Goal: Check status

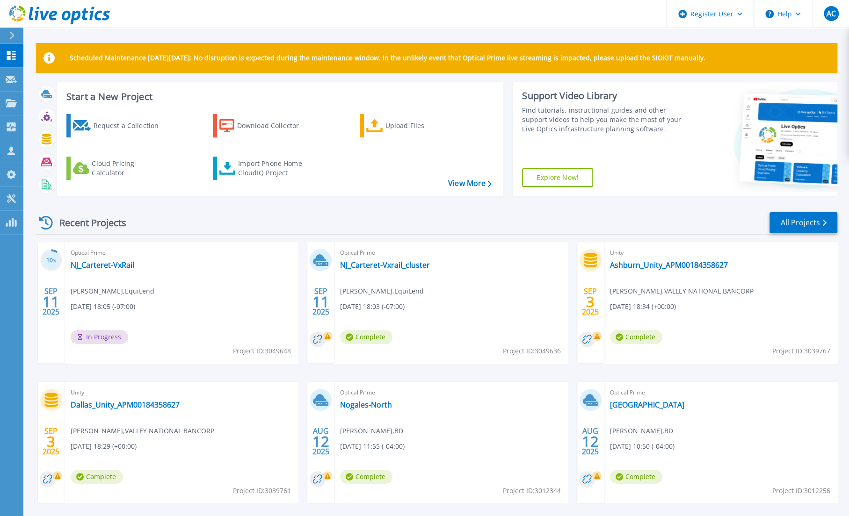
scroll to position [41, 0]
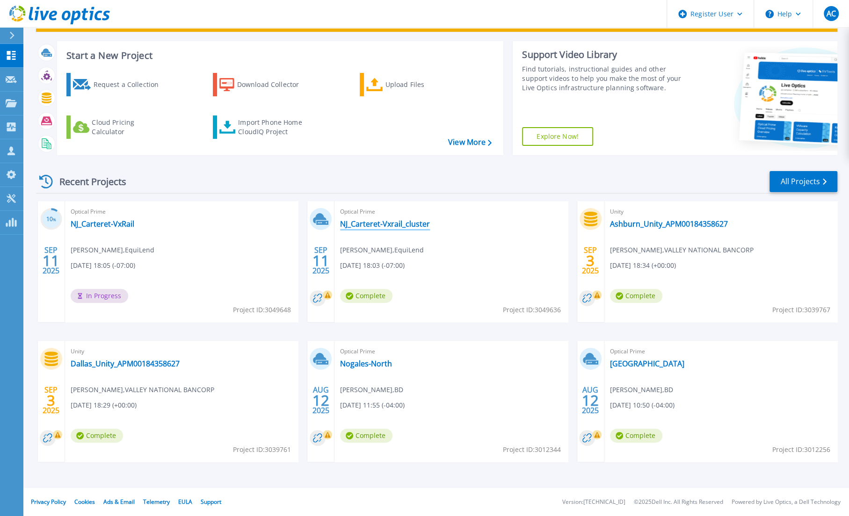
click at [377, 221] on link "NJ_Carteret-Vxrail_cluster" at bounding box center [385, 223] width 90 height 9
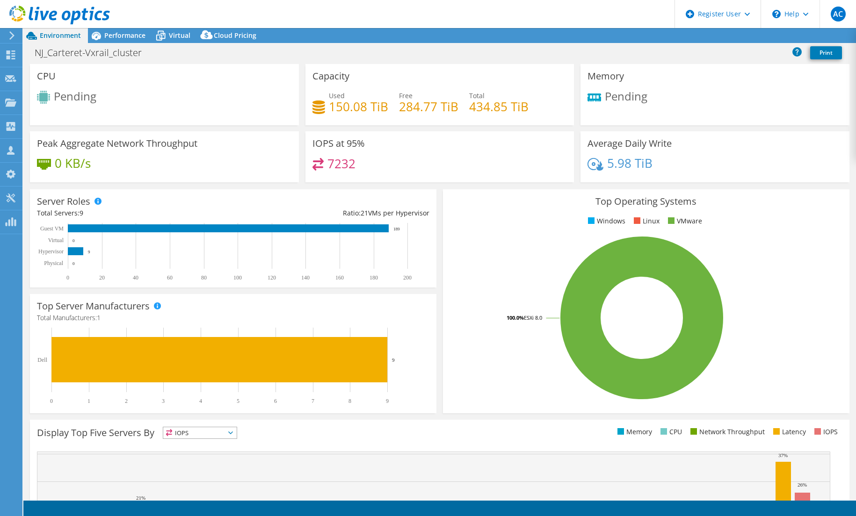
select select "USD"
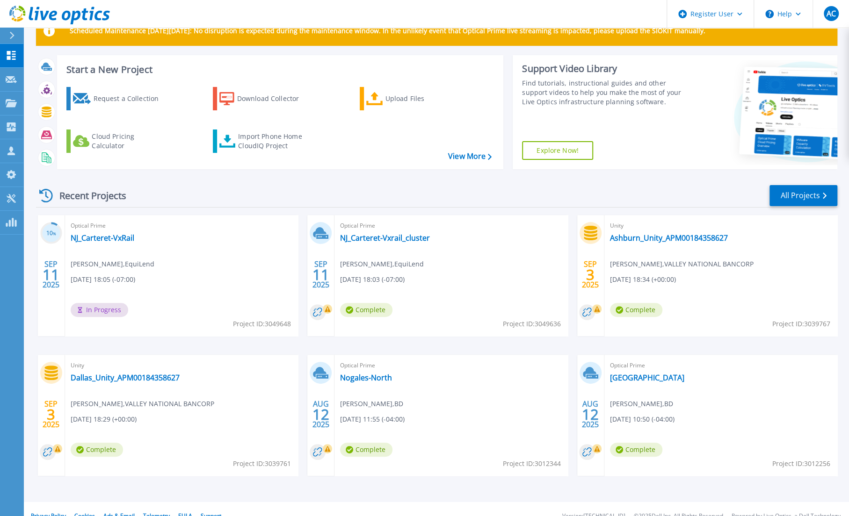
scroll to position [41, 0]
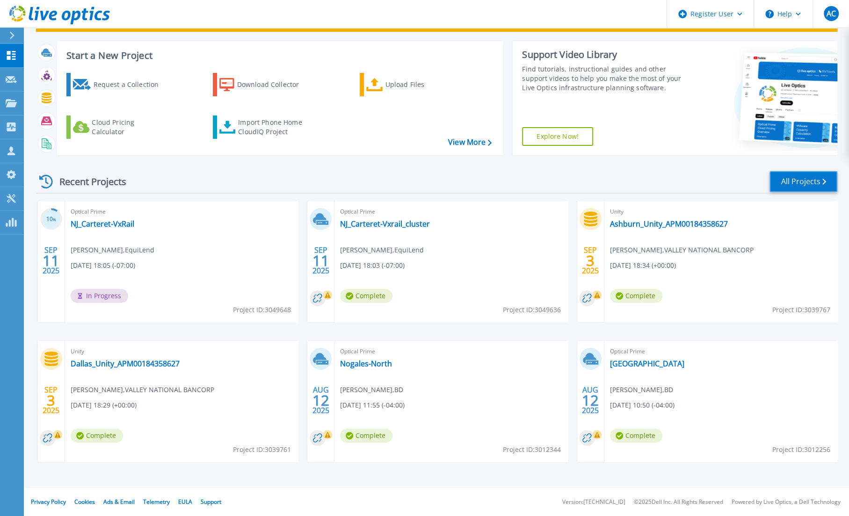
click at [813, 180] on link "All Projects" at bounding box center [803, 181] width 68 height 21
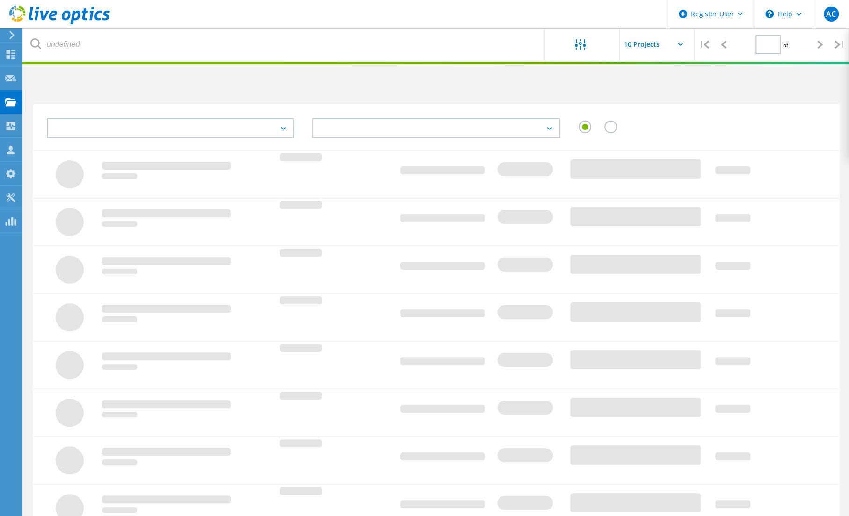
type input "1"
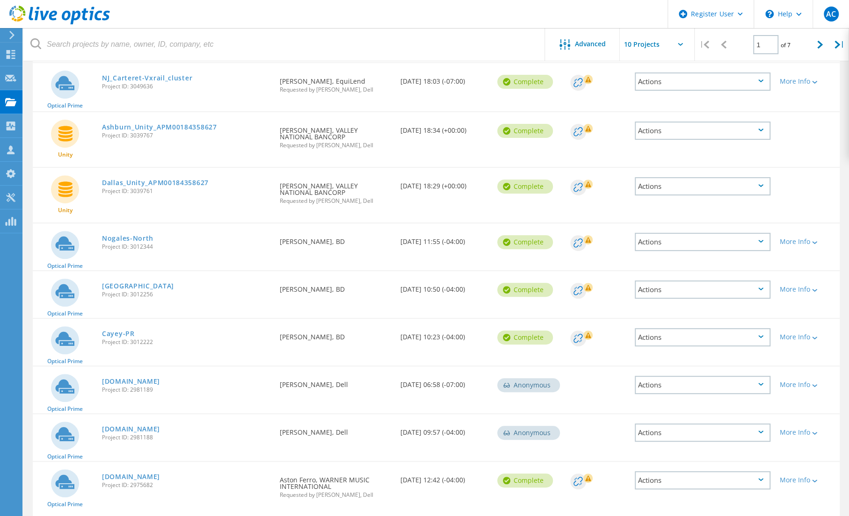
scroll to position [216, 0]
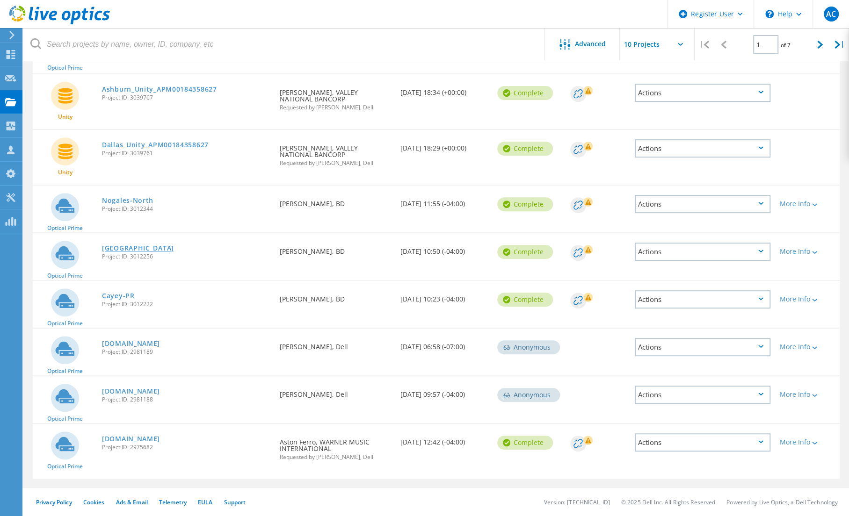
click at [120, 246] on link "[GEOGRAPHIC_DATA]" at bounding box center [138, 248] width 72 height 7
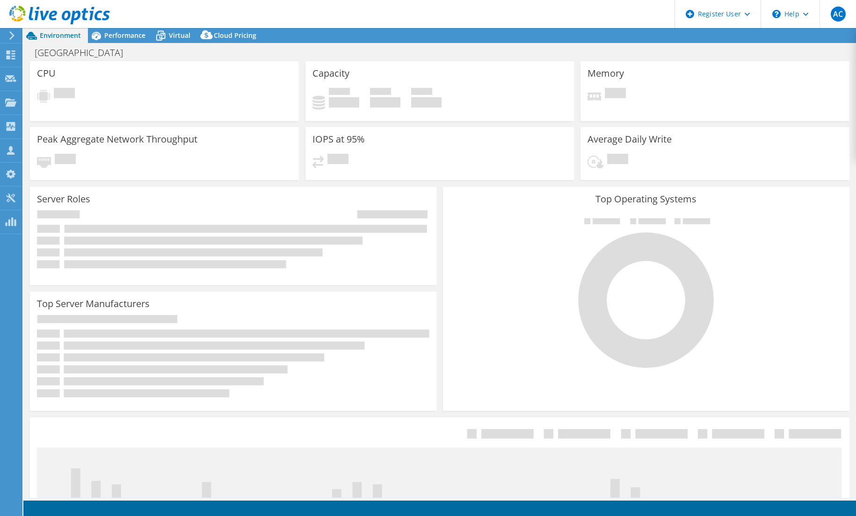
select select "USD"
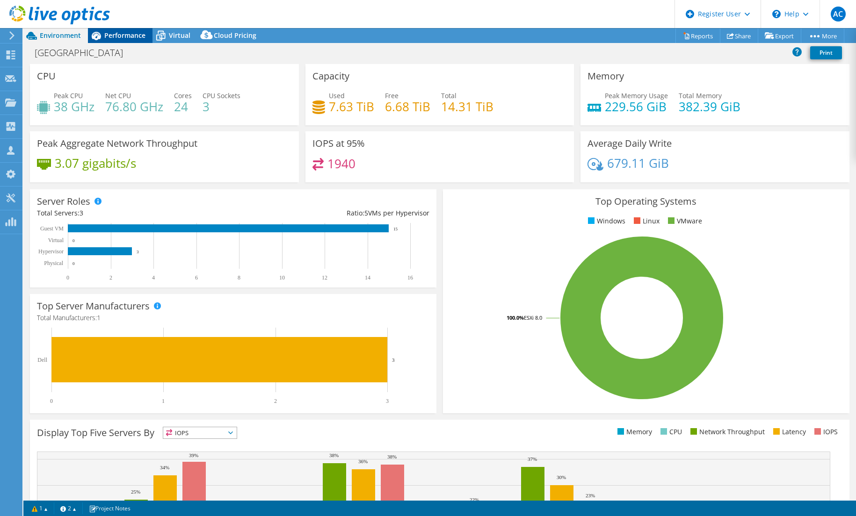
click at [114, 32] on span "Performance" at bounding box center [124, 35] width 41 height 9
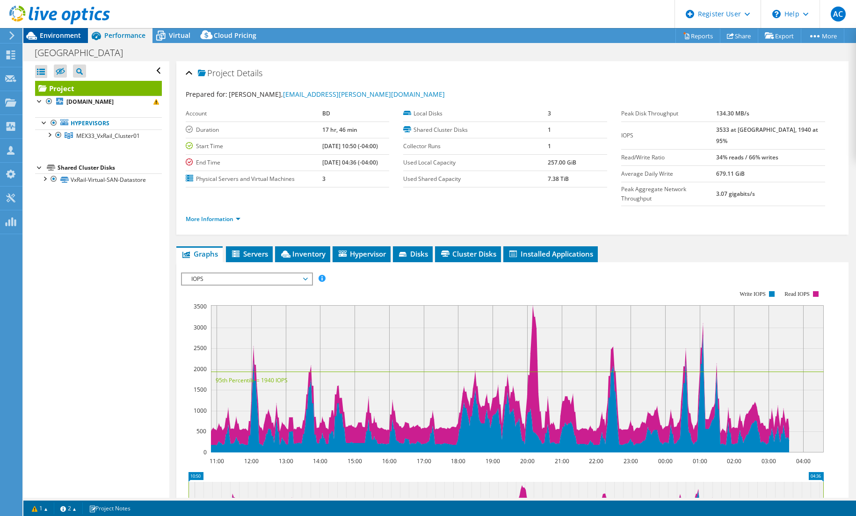
click at [63, 34] on span "Environment" at bounding box center [60, 35] width 41 height 9
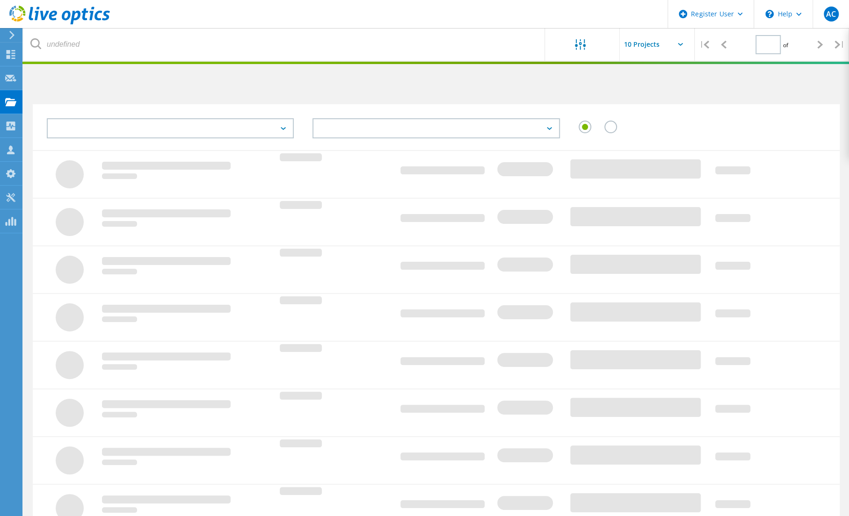
scroll to position [148, 0]
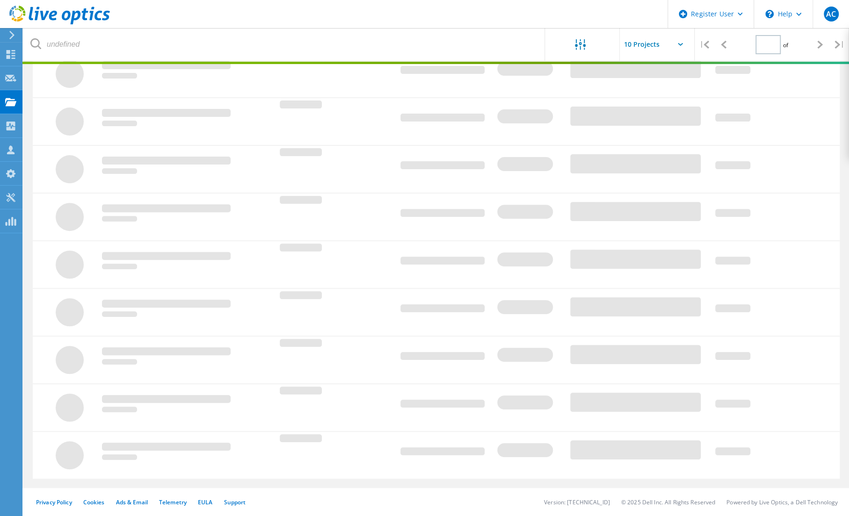
type input "1"
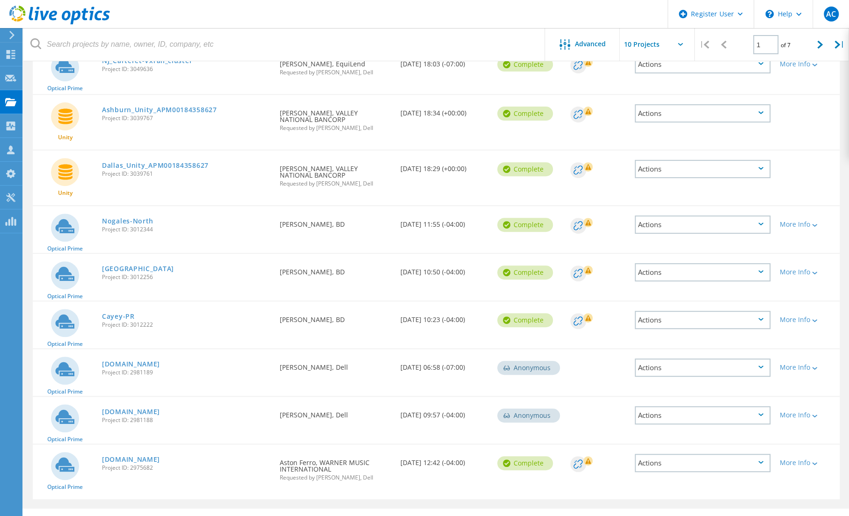
scroll to position [216, 0]
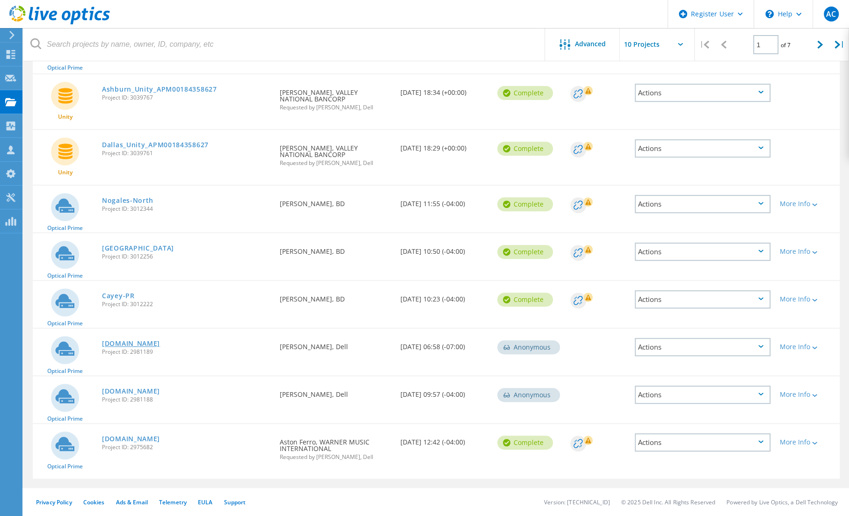
click at [135, 341] on link "[DOMAIN_NAME]" at bounding box center [131, 343] width 58 height 7
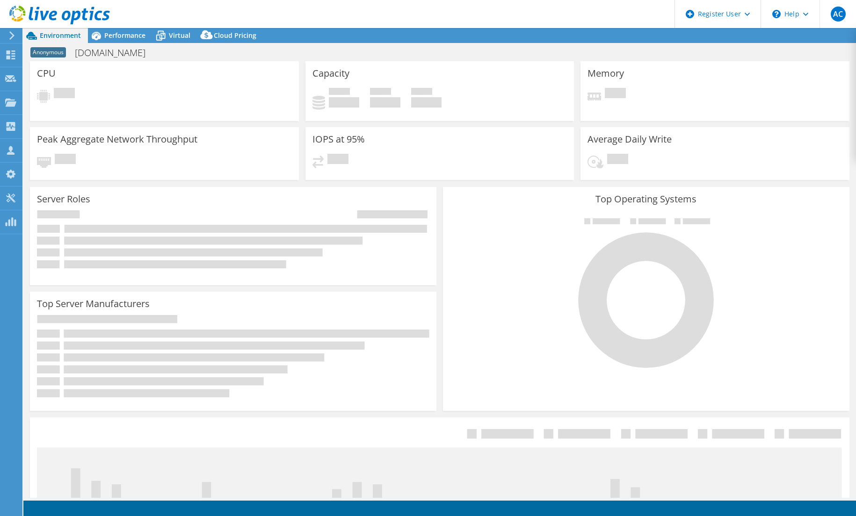
select select "USD"
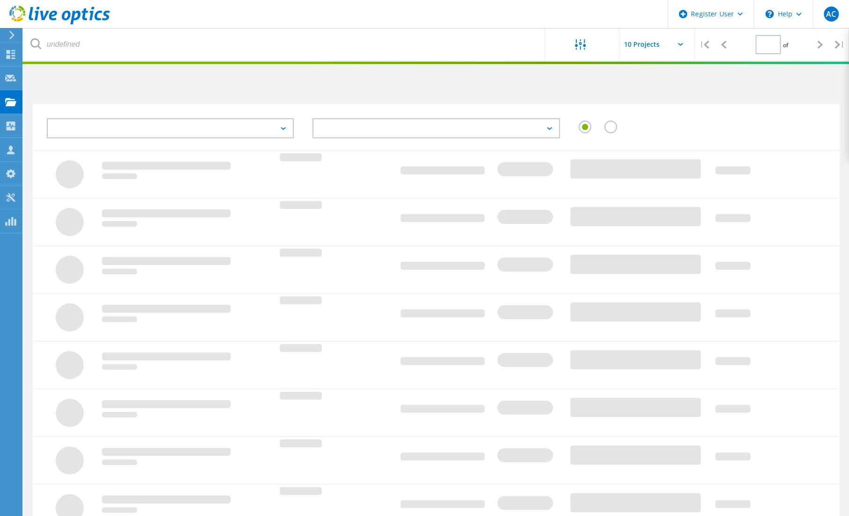
scroll to position [148, 0]
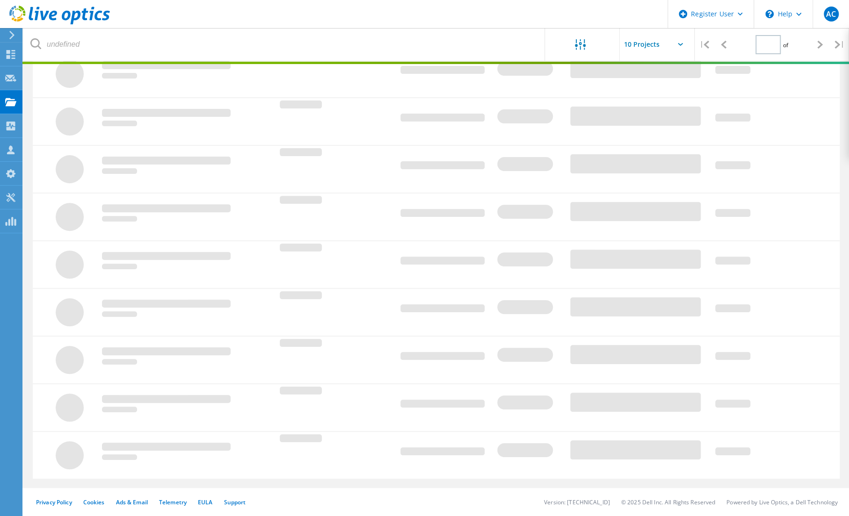
type input "1"
